Goal: Information Seeking & Learning: Learn about a topic

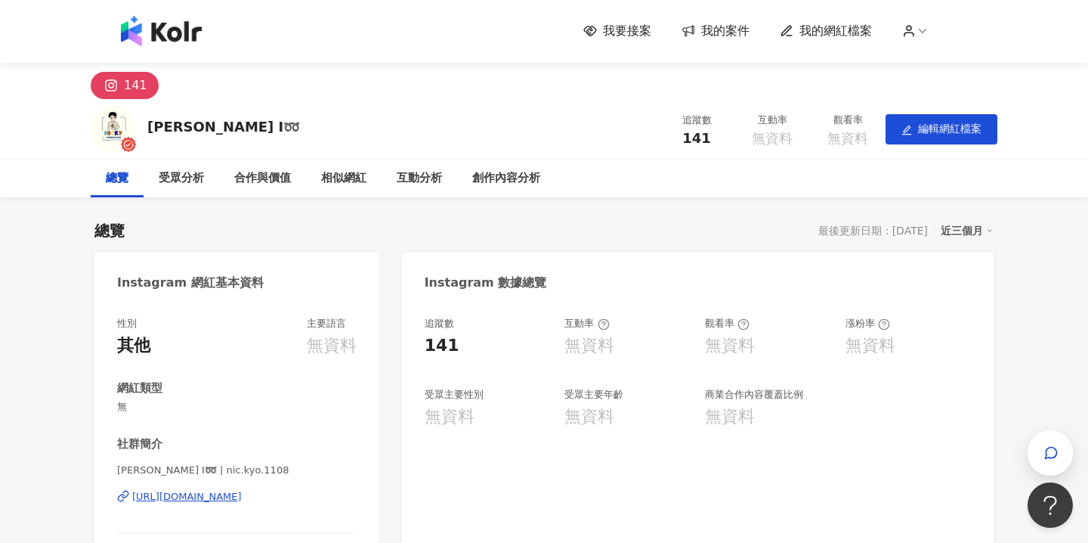
scroll to position [51, 0]
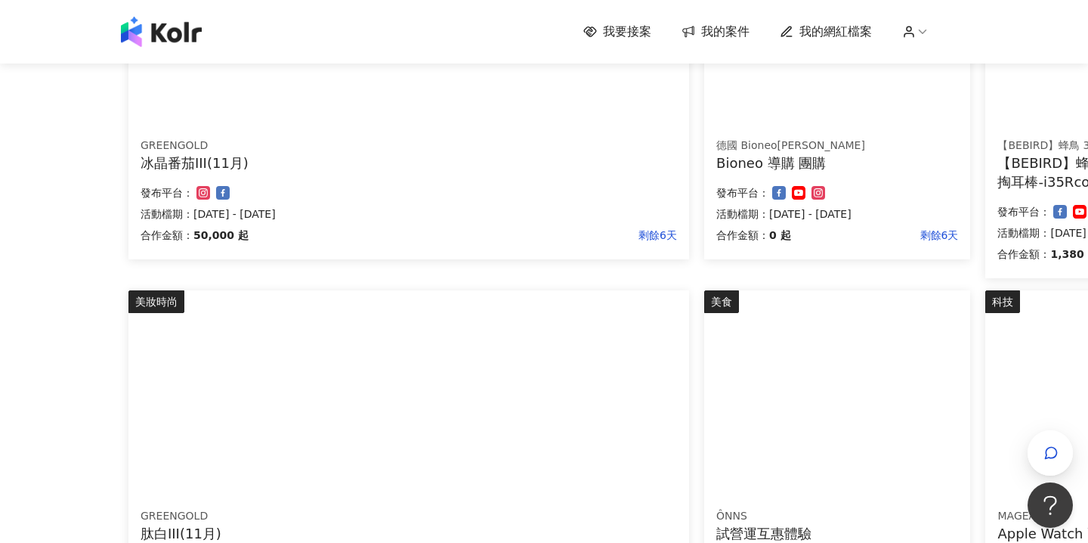
scroll to position [840, 0]
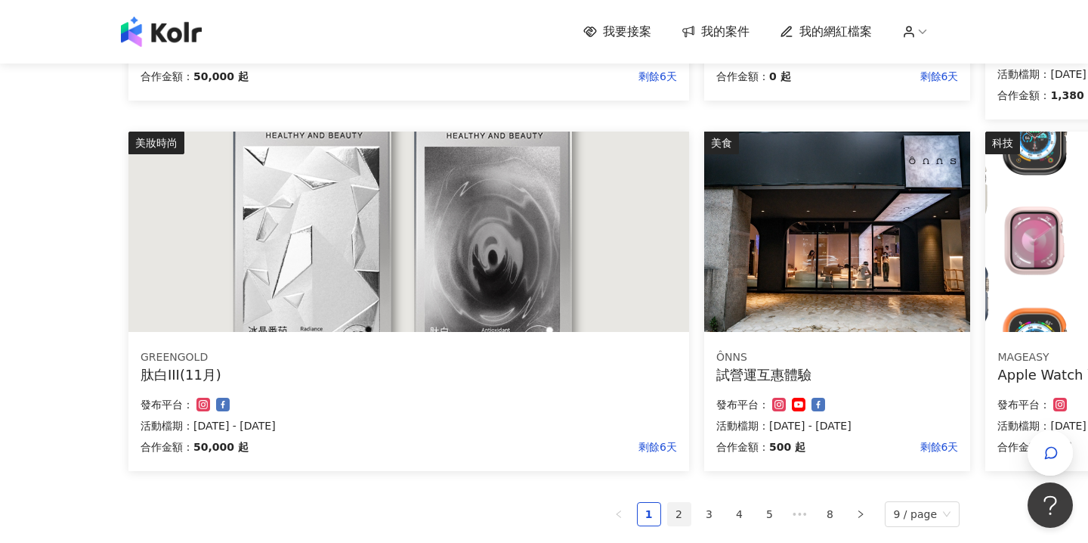
click at [683, 516] on link "2" at bounding box center [679, 514] width 23 height 23
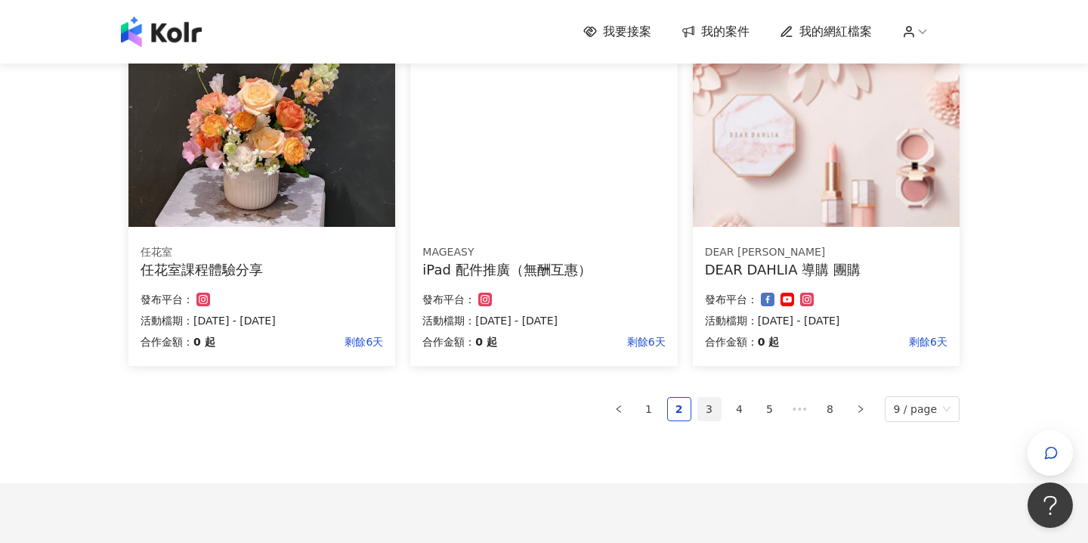
scroll to position [952, 0]
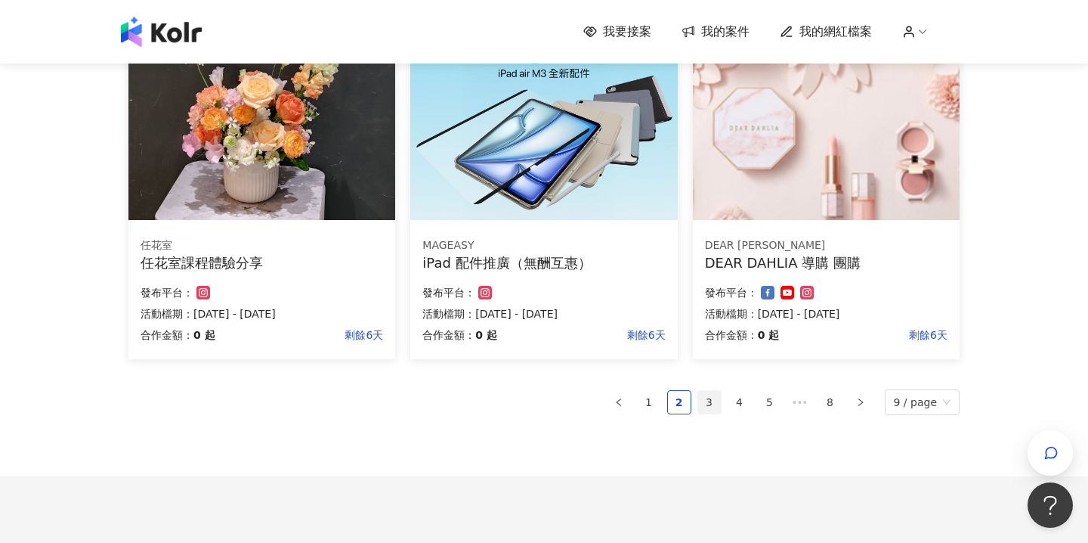
click at [710, 404] on link "3" at bounding box center [709, 402] width 23 height 23
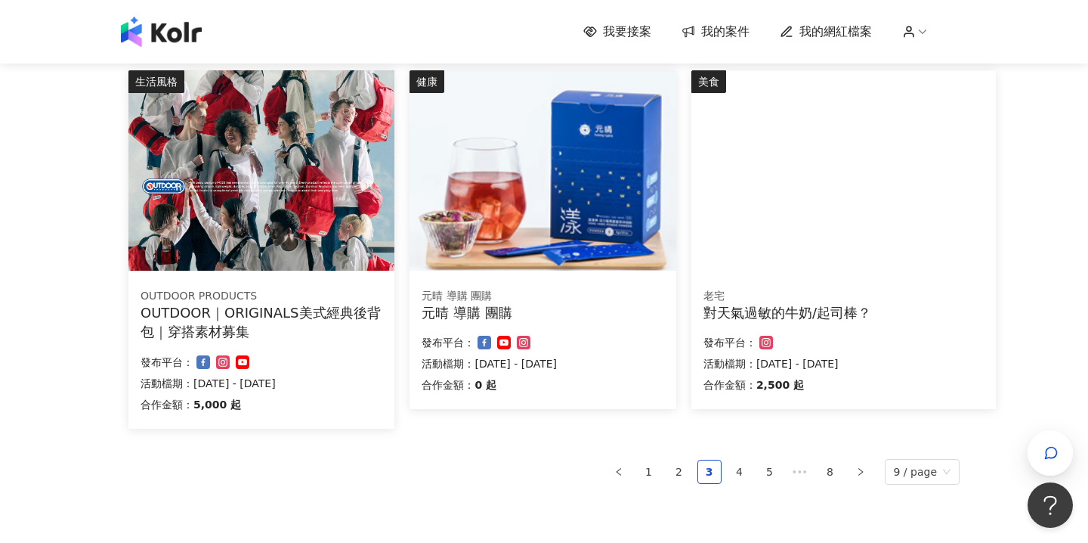
scroll to position [864, 0]
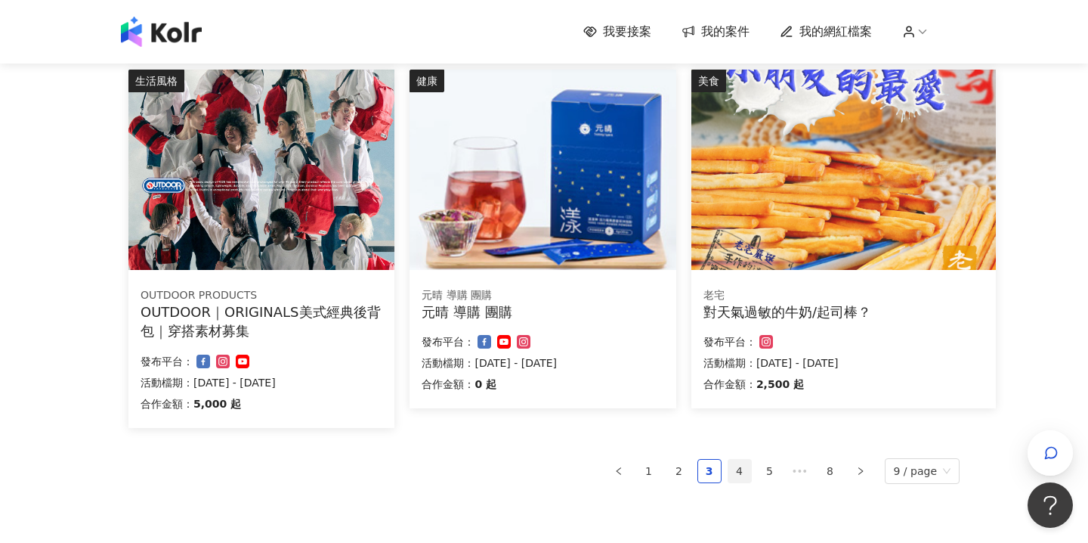
click at [740, 472] on link "4" at bounding box center [740, 471] width 23 height 23
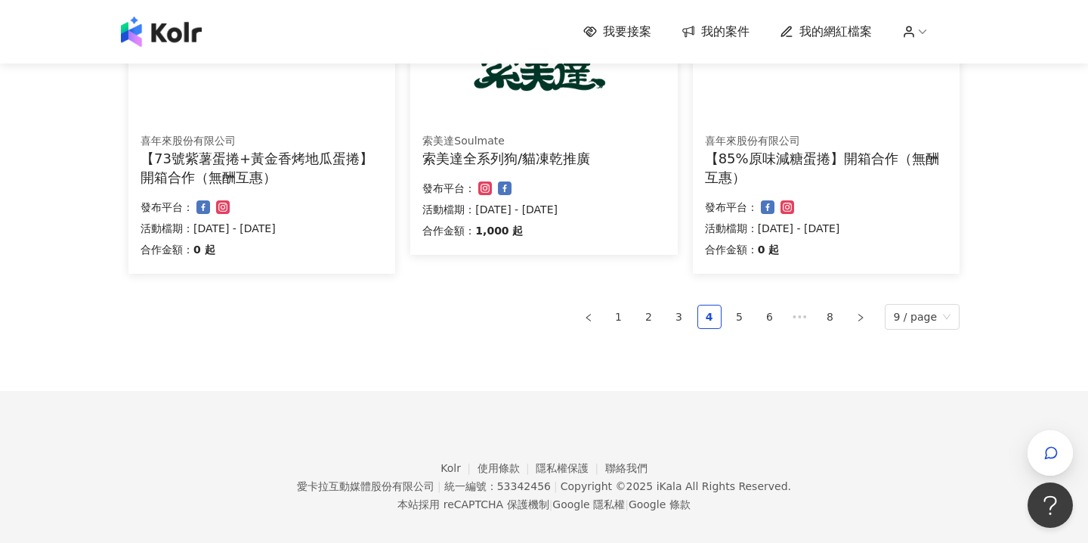
scroll to position [1072, 0]
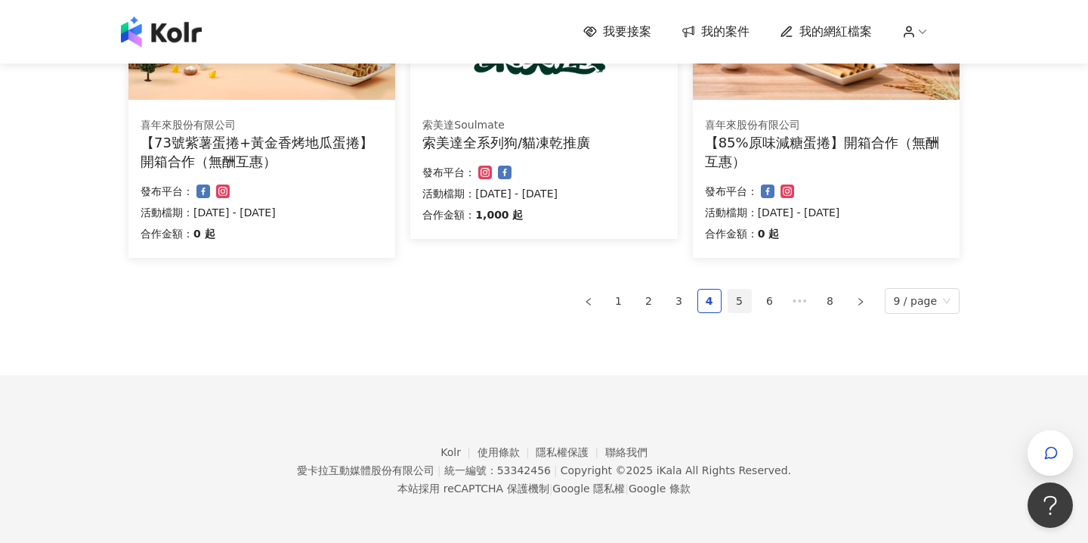
click at [738, 308] on link "5" at bounding box center [740, 300] width 23 height 23
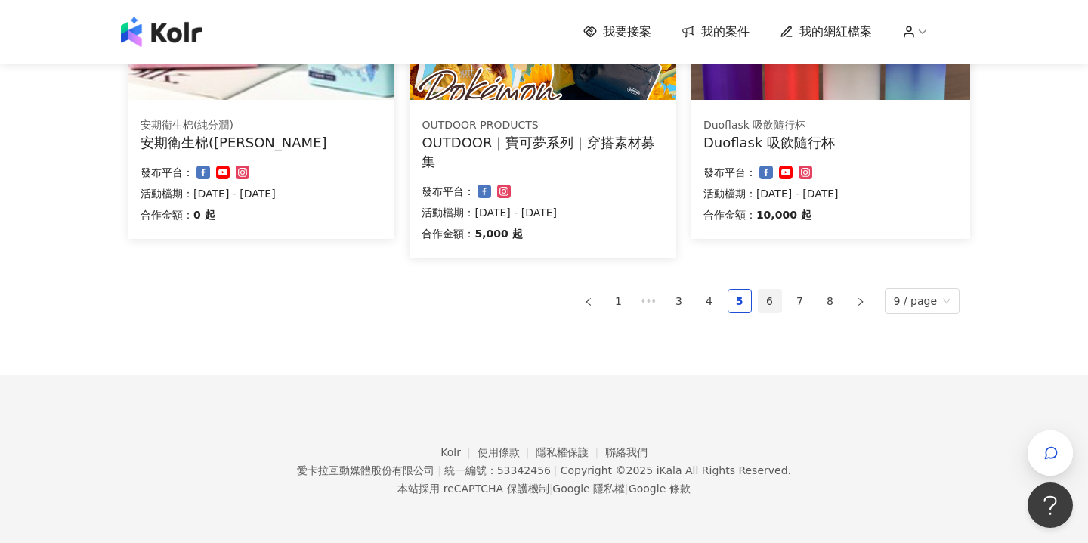
click at [769, 302] on link "6" at bounding box center [770, 300] width 23 height 23
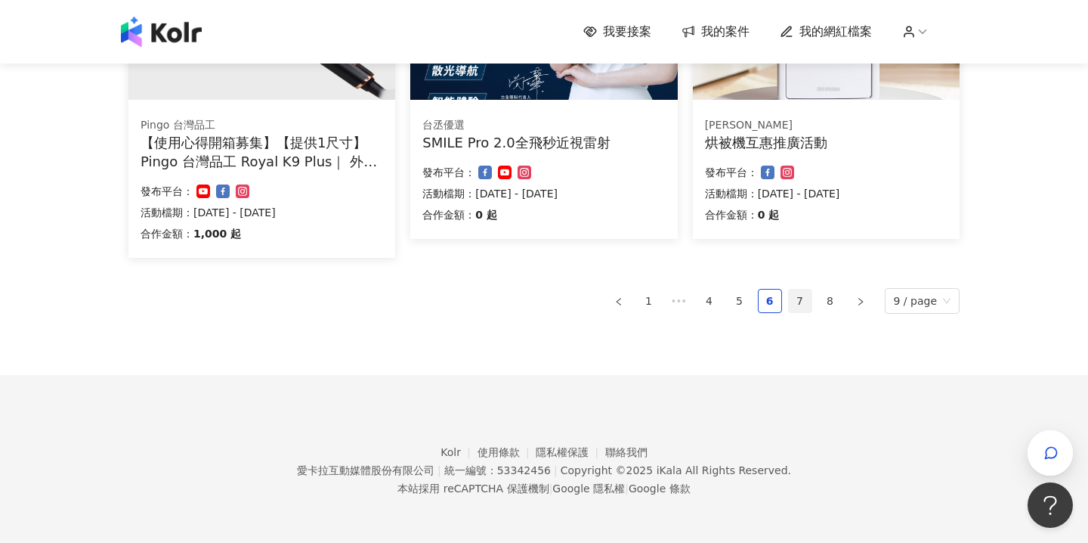
click at [803, 305] on link "7" at bounding box center [800, 300] width 23 height 23
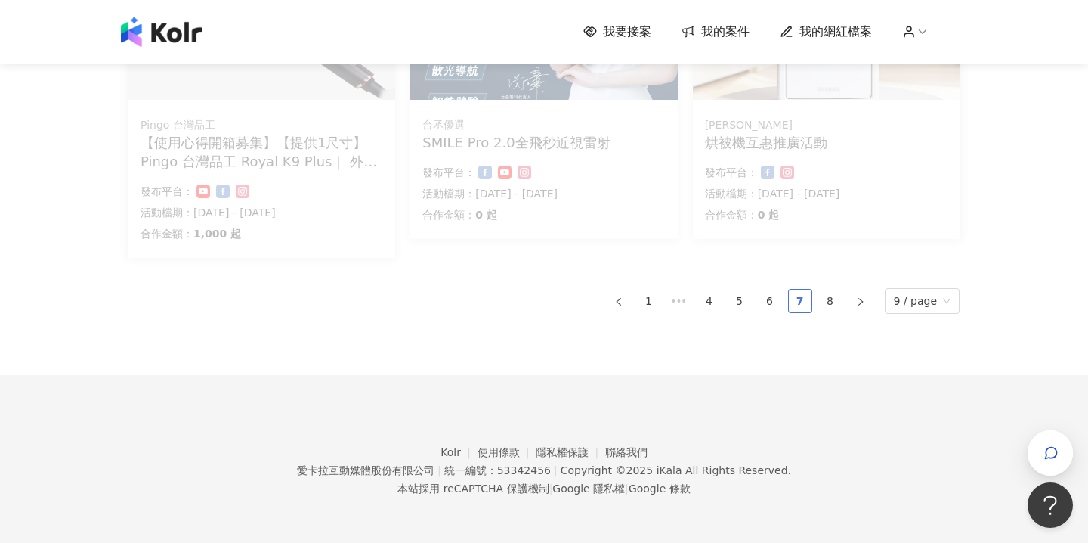
click at [801, 299] on link "7" at bounding box center [800, 300] width 23 height 23
click at [809, 297] on link "7" at bounding box center [800, 300] width 23 height 23
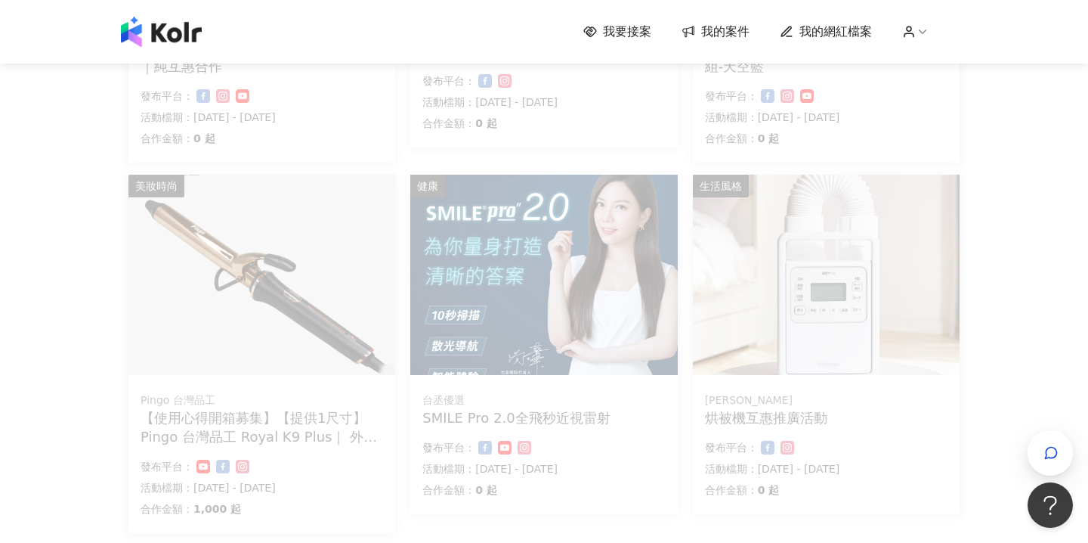
scroll to position [841, 0]
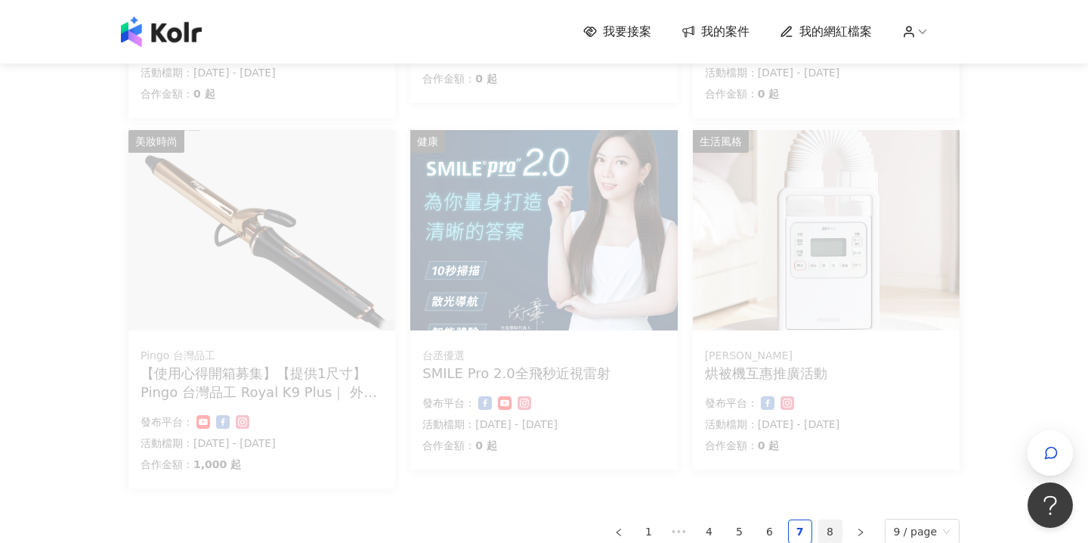
click at [833, 537] on link "8" at bounding box center [830, 531] width 23 height 23
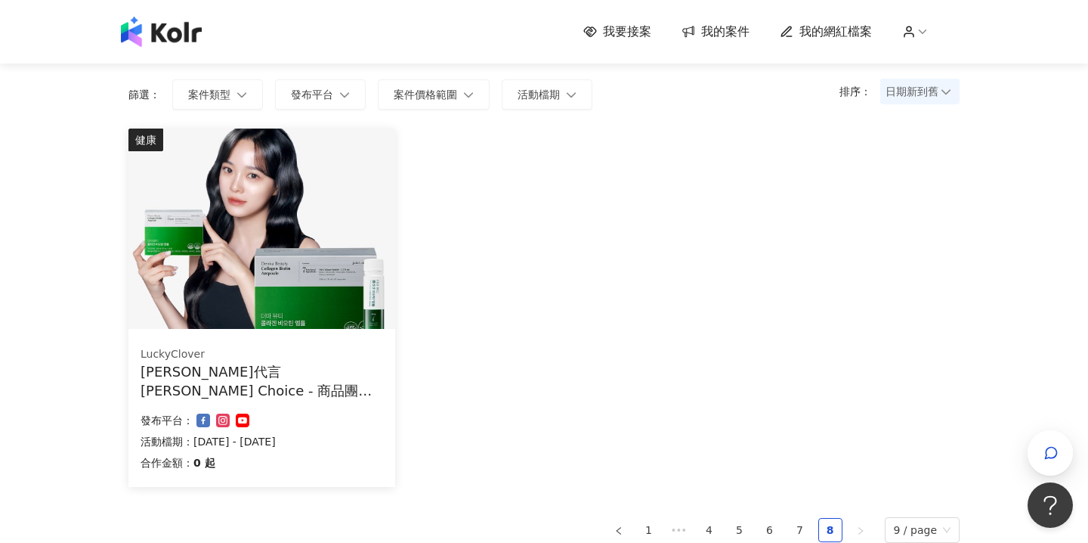
scroll to position [101, 0]
click at [631, 32] on span "我要接案" at bounding box center [627, 31] width 48 height 17
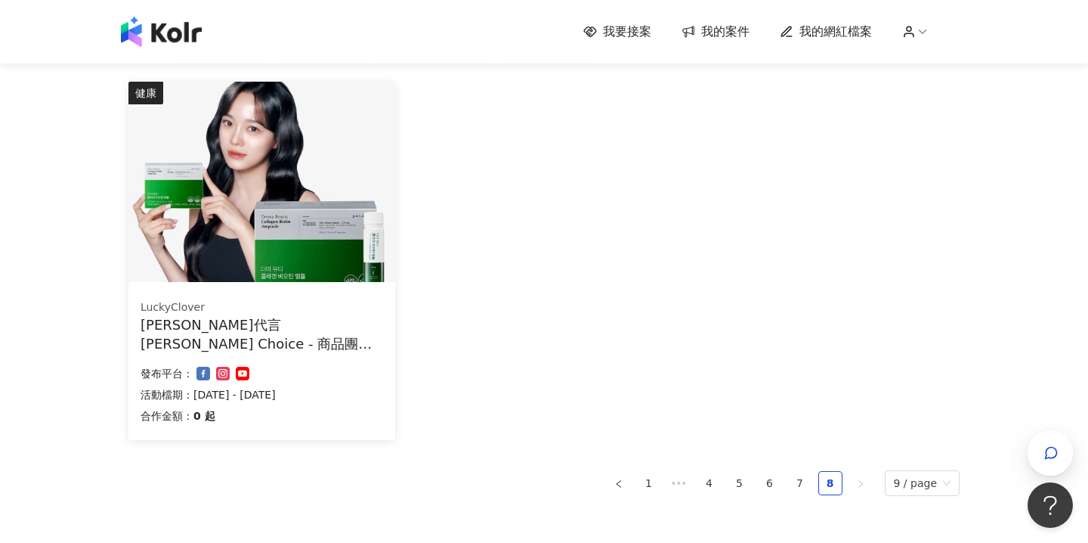
scroll to position [331, 0]
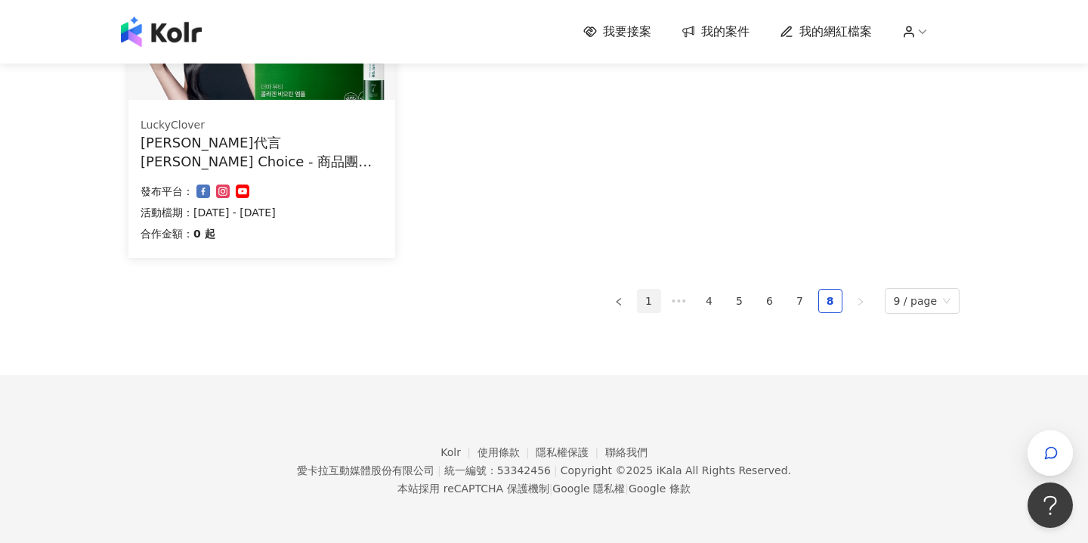
click at [650, 305] on link "1" at bounding box center [649, 300] width 23 height 23
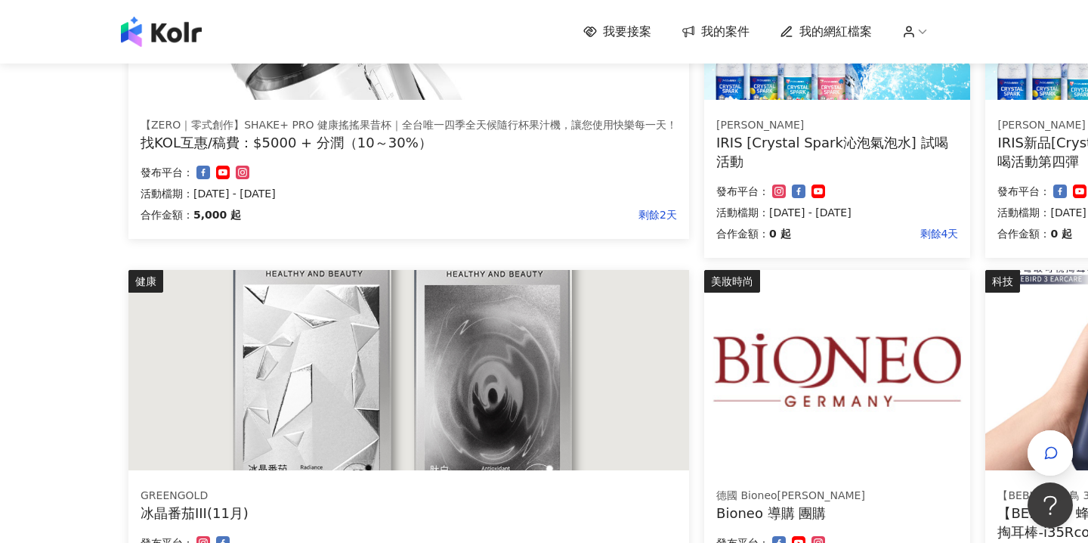
click at [801, 32] on span "我的網紅檔案" at bounding box center [836, 31] width 73 height 17
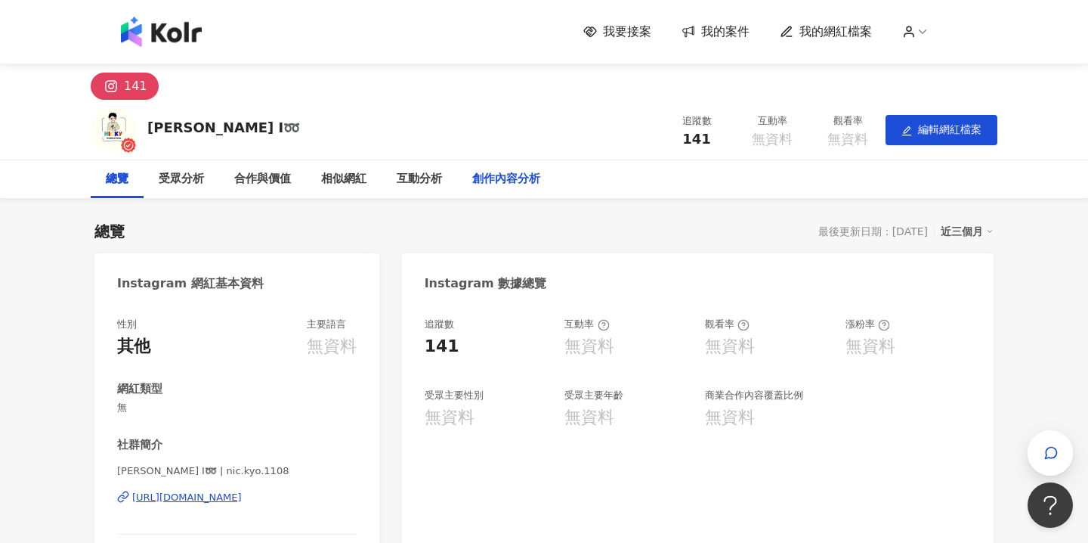
click at [484, 178] on div "創作內容分析" at bounding box center [506, 179] width 68 height 18
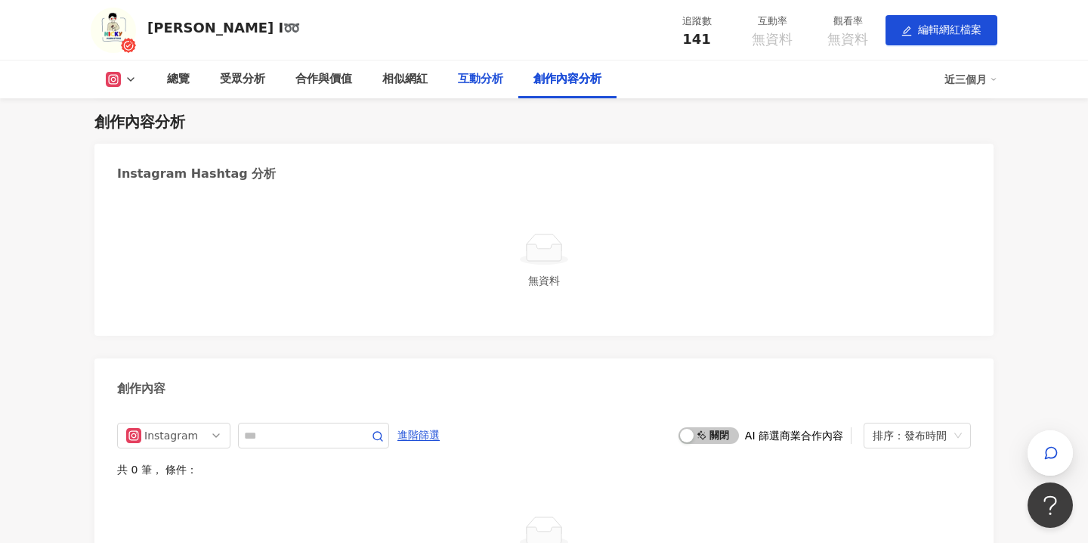
click at [471, 74] on div "互動分析" at bounding box center [480, 79] width 45 height 18
